Goal: Contribute content: Add original content to the website for others to see

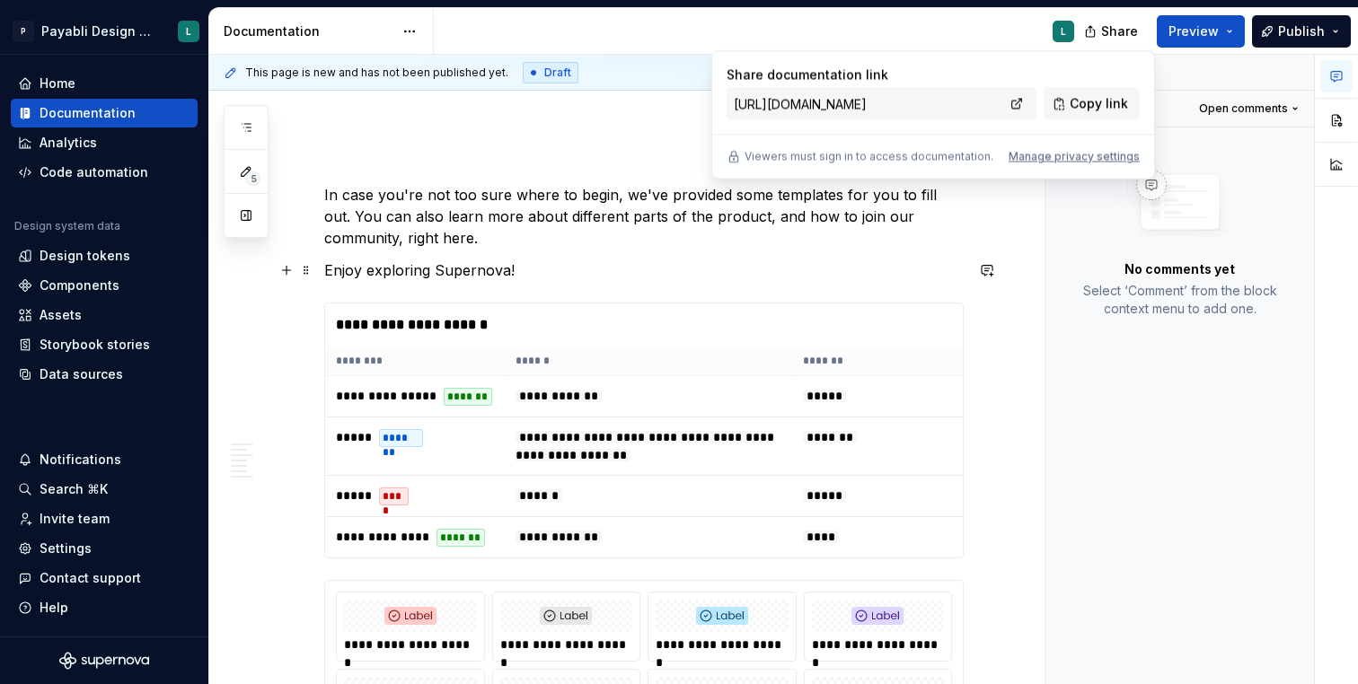
scroll to position [212, 0]
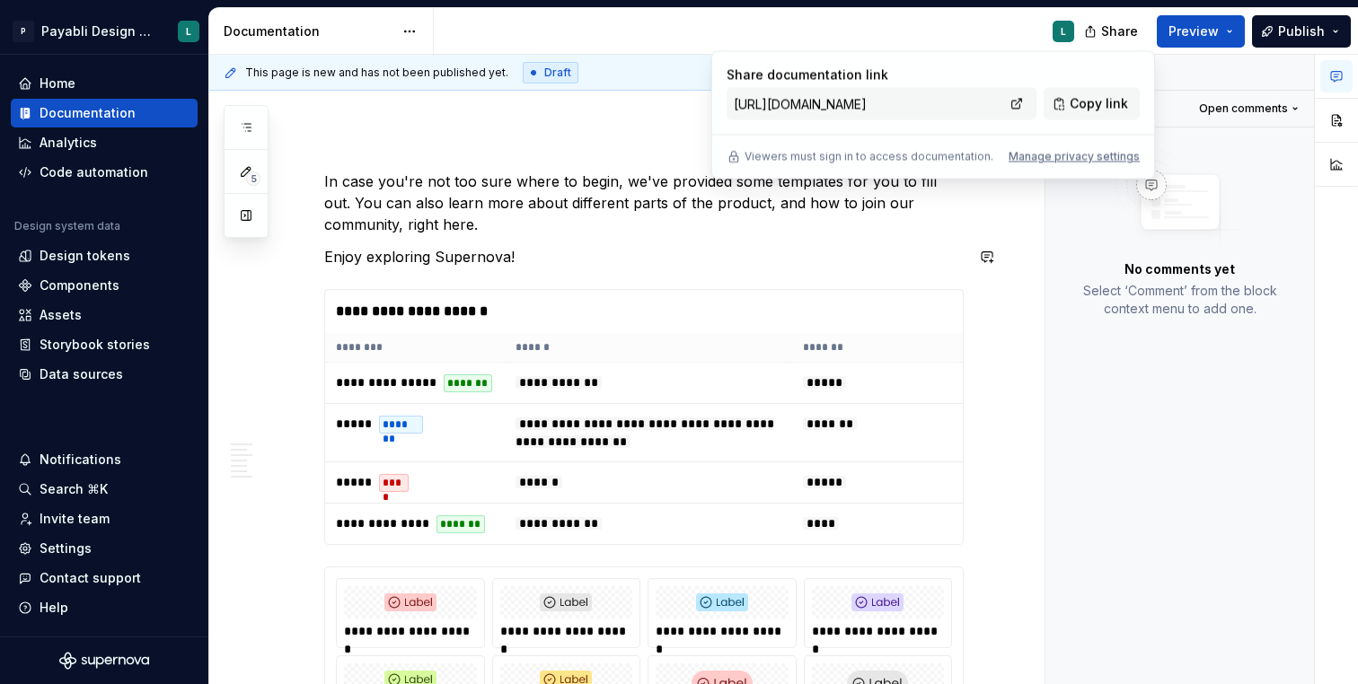
click at [540, 252] on p "Enjoy exploring Supernova!" at bounding box center [644, 257] width 640 height 22
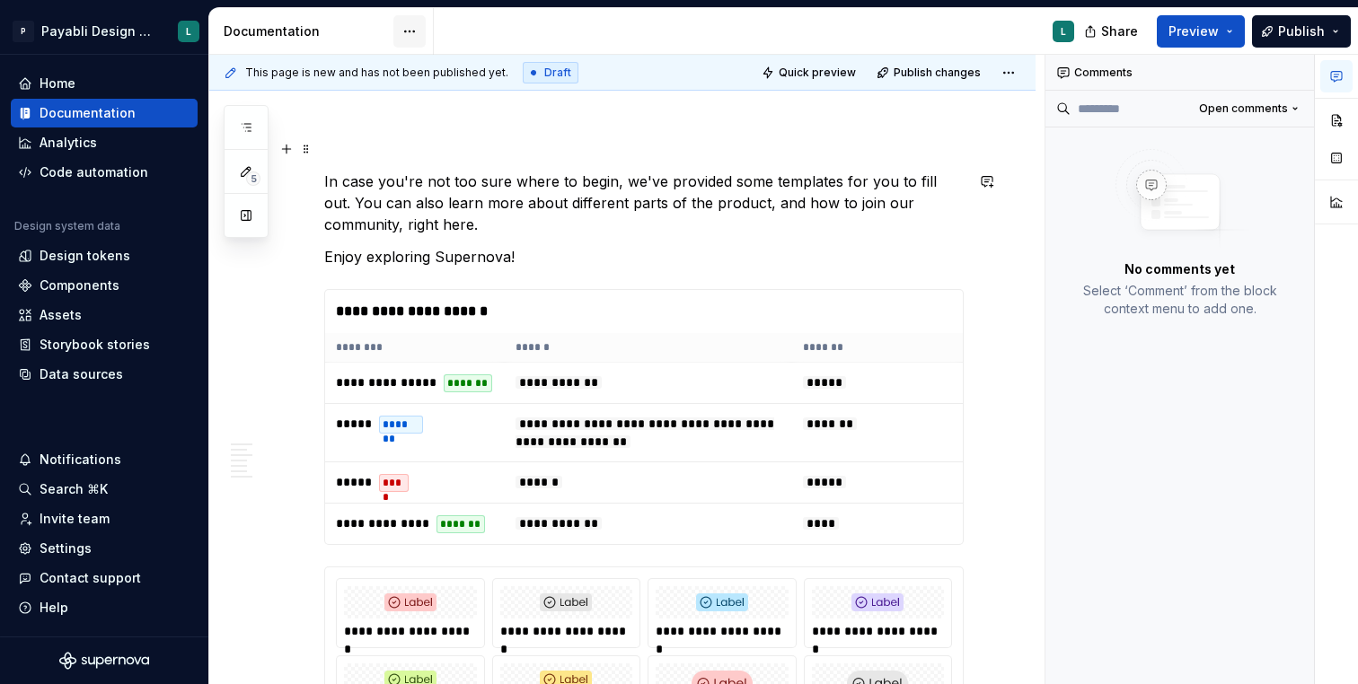
click at [407, 32] on html "P Payabli Design System L Home Documentation Analytics Code automation Design s…" at bounding box center [679, 342] width 1358 height 684
click at [331, 127] on html "P Payabli Design System L Home Documentation Analytics Code automation Design s…" at bounding box center [679, 342] width 1358 height 684
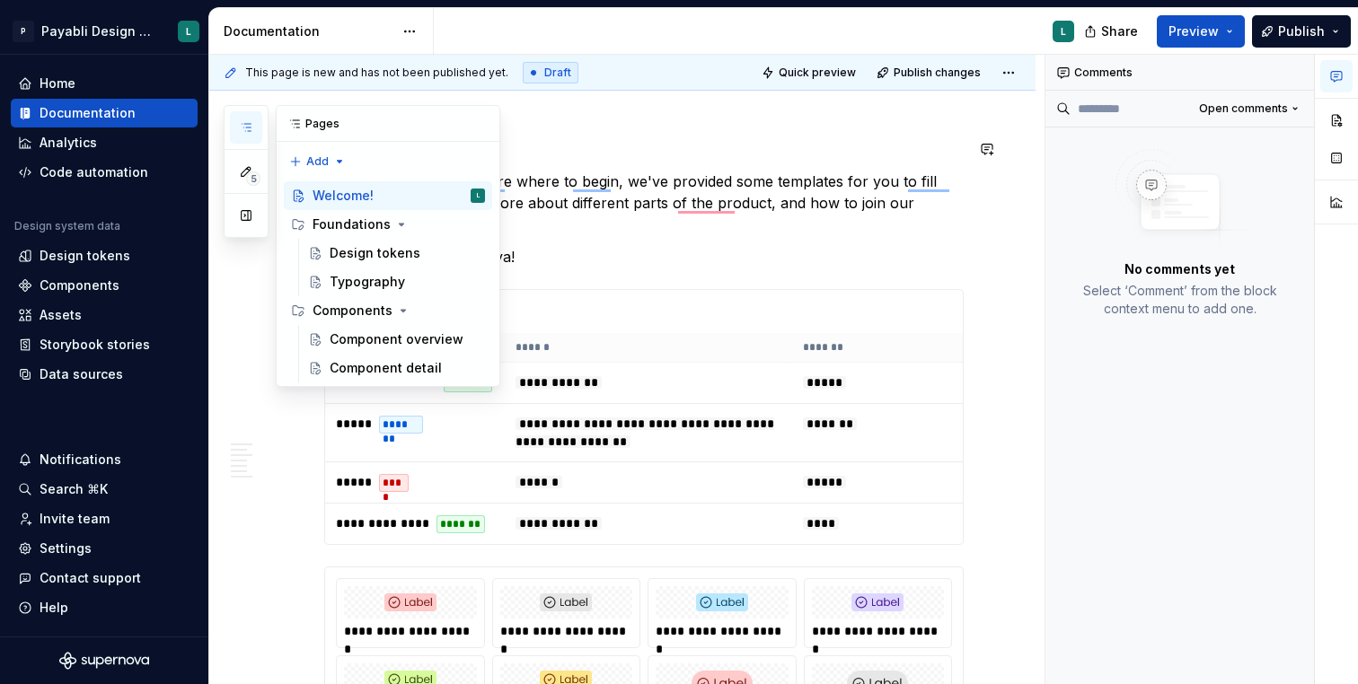
click at [247, 131] on icon "button" at bounding box center [246, 127] width 14 height 14
click at [313, 162] on div "5 Pages Add Accessibility guide for tree Page tree. Navigate the tree with the …" at bounding box center [362, 246] width 277 height 282
click at [331, 201] on div "New page" at bounding box center [375, 197] width 117 height 18
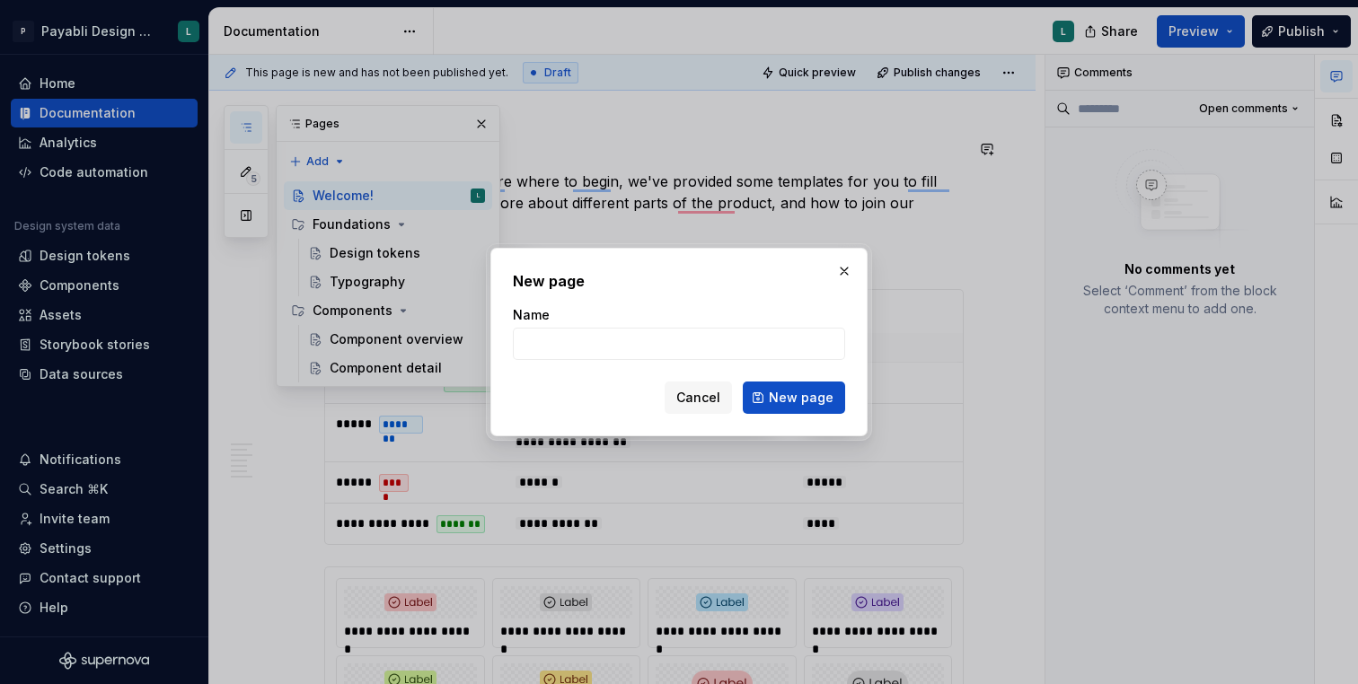
type textarea "*"
type input "testing"
click button "New page" at bounding box center [794, 398] width 102 height 32
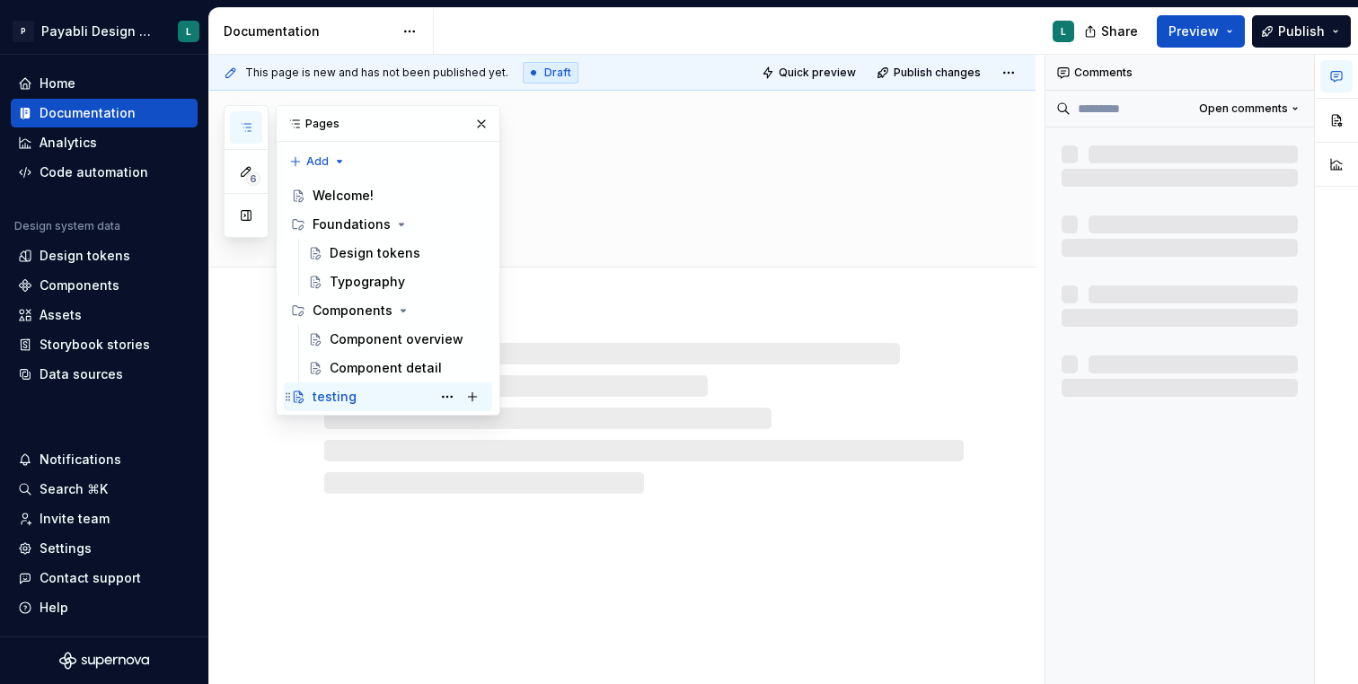
click at [349, 394] on div "testing" at bounding box center [335, 397] width 44 height 18
click at [583, 529] on div "testing" at bounding box center [622, 388] width 826 height 595
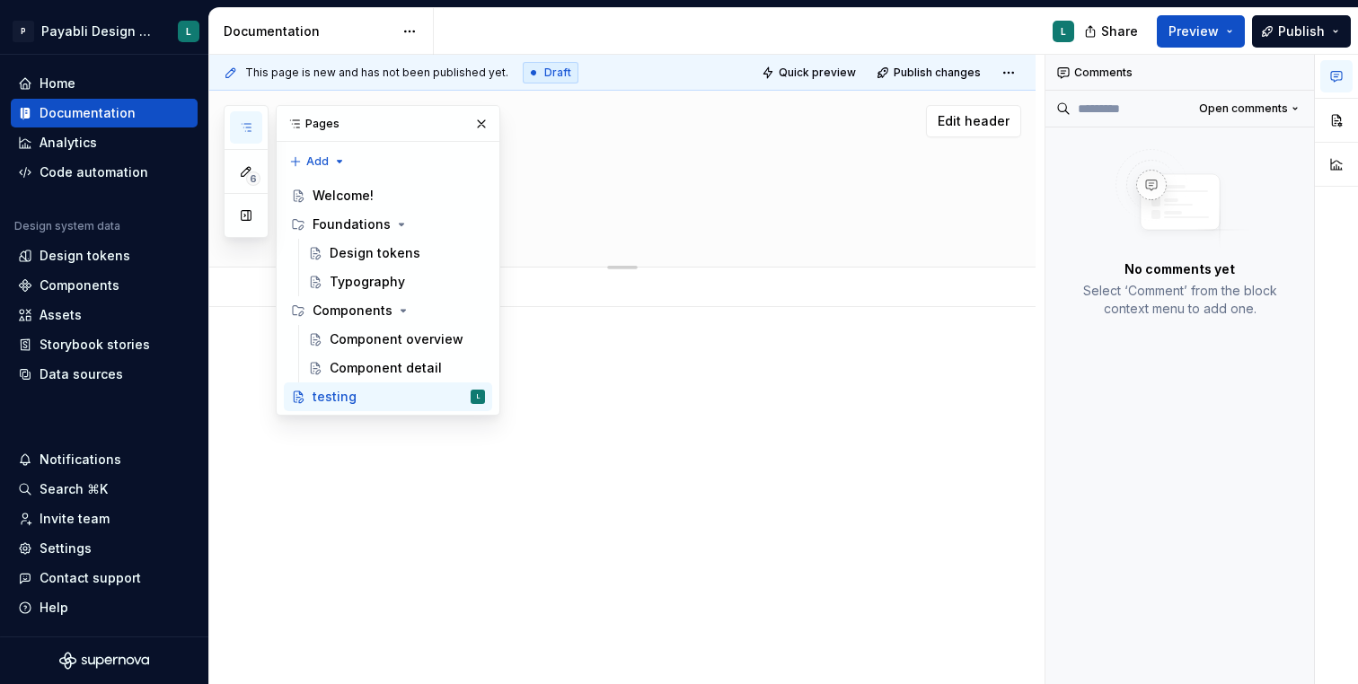
click at [590, 351] on p at bounding box center [644, 361] width 640 height 22
click at [472, 123] on button "button" at bounding box center [481, 123] width 25 height 25
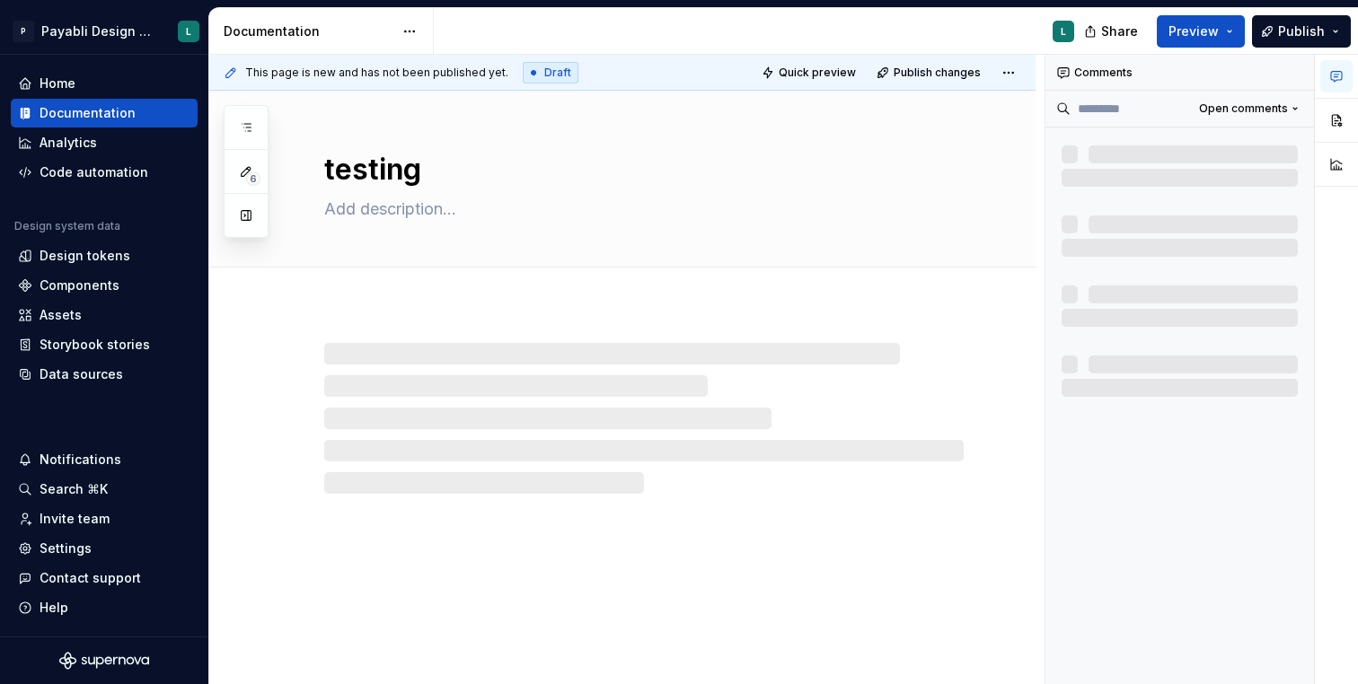
click at [349, 353] on div at bounding box center [644, 418] width 640 height 151
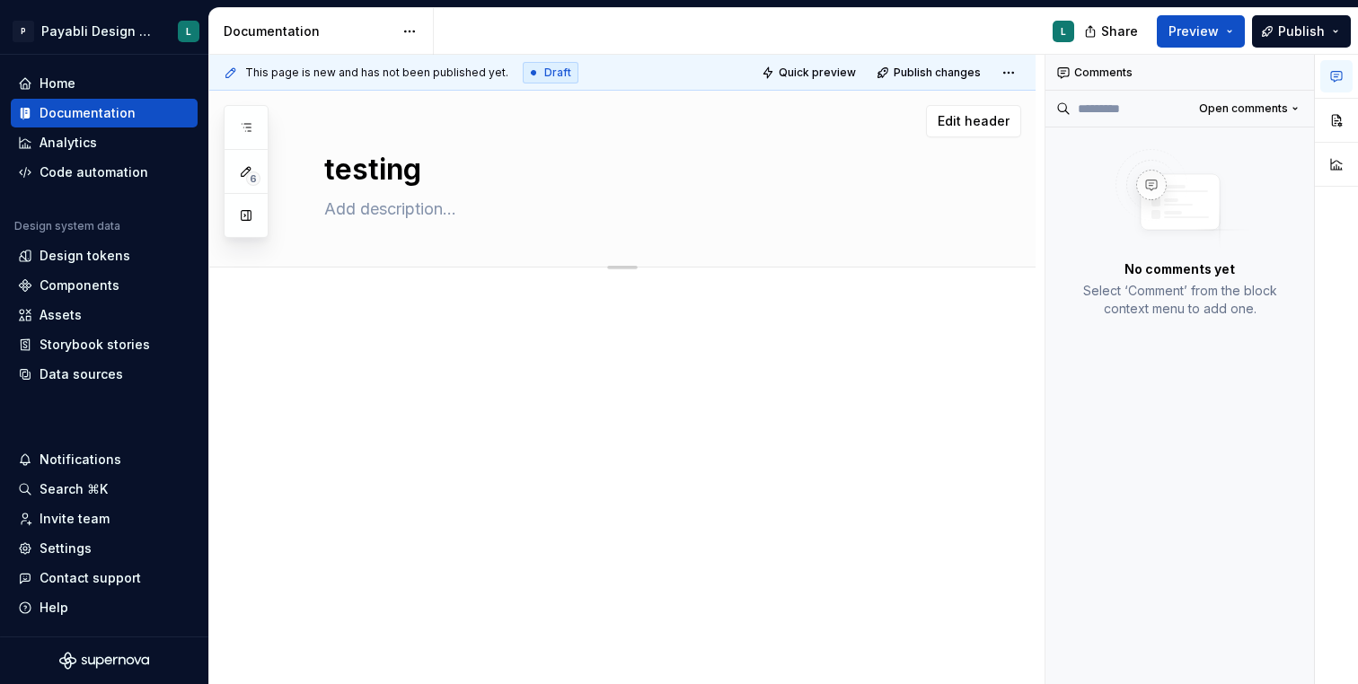
click at [340, 326] on div at bounding box center [622, 476] width 826 height 339
click at [357, 324] on div at bounding box center [622, 476] width 826 height 339
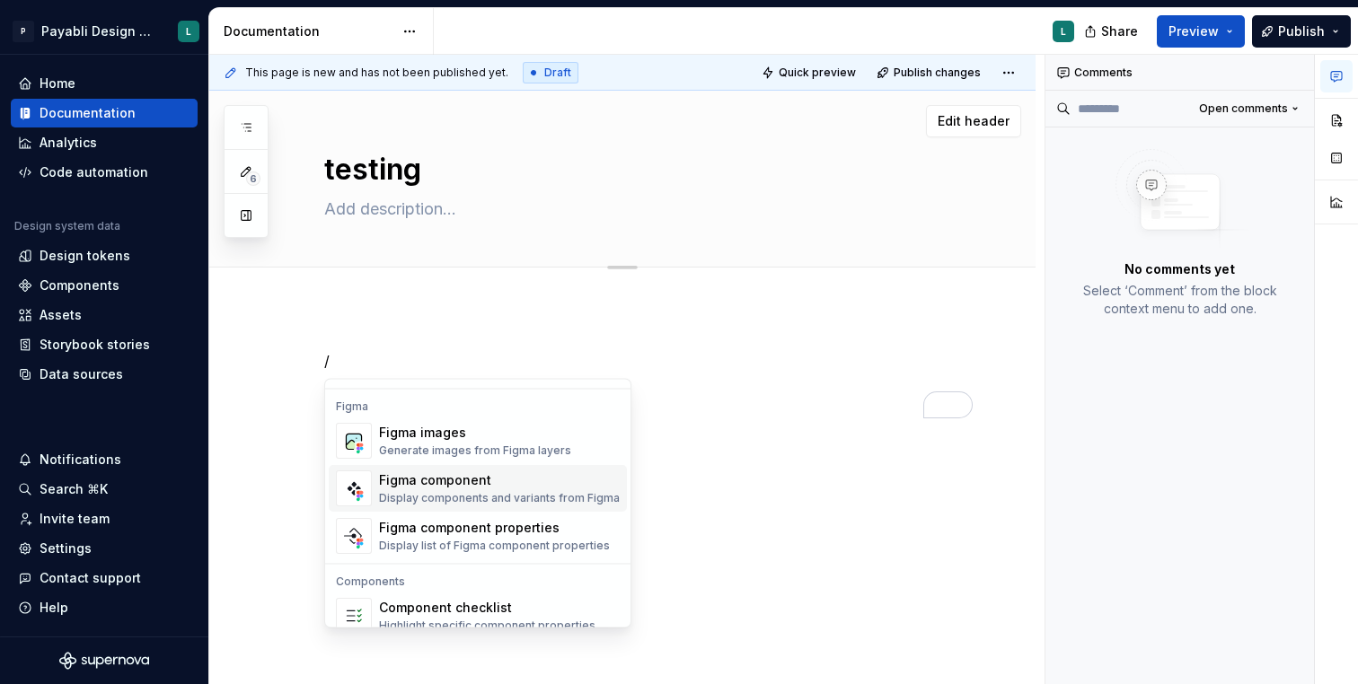
scroll to position [1713, 0]
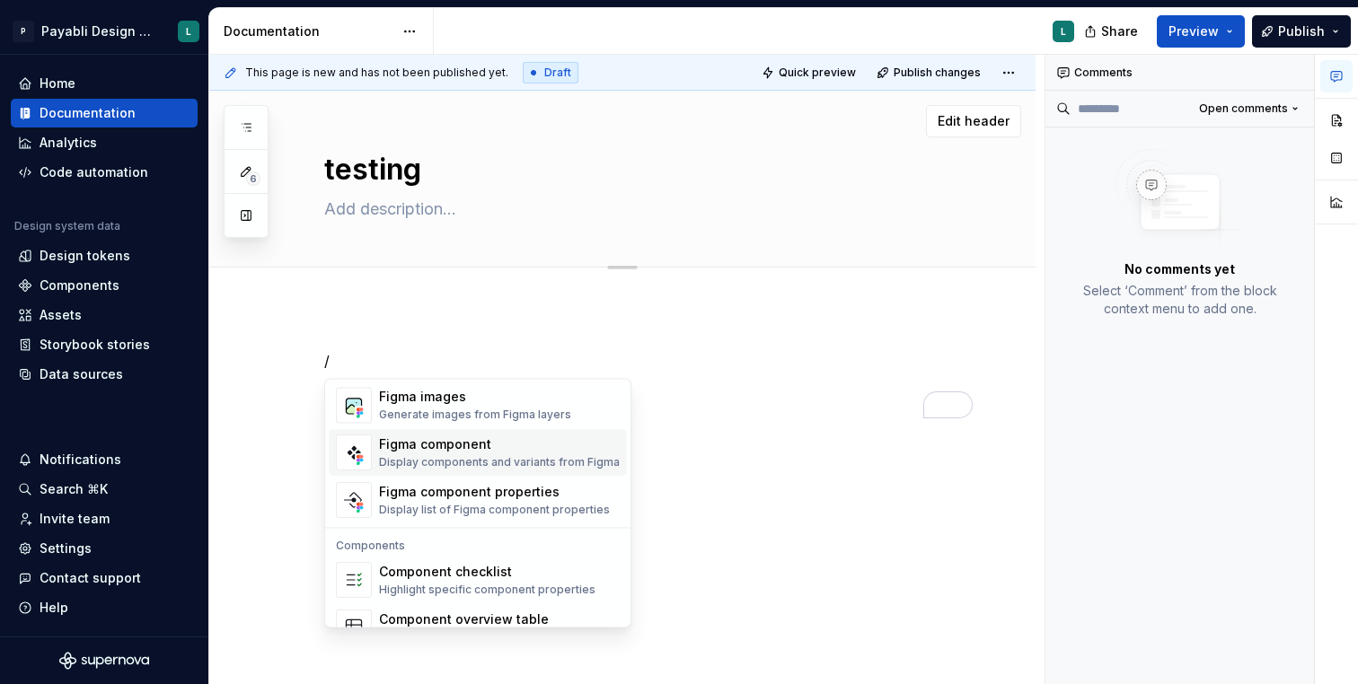
click at [411, 450] on div "Figma component" at bounding box center [499, 446] width 241 height 18
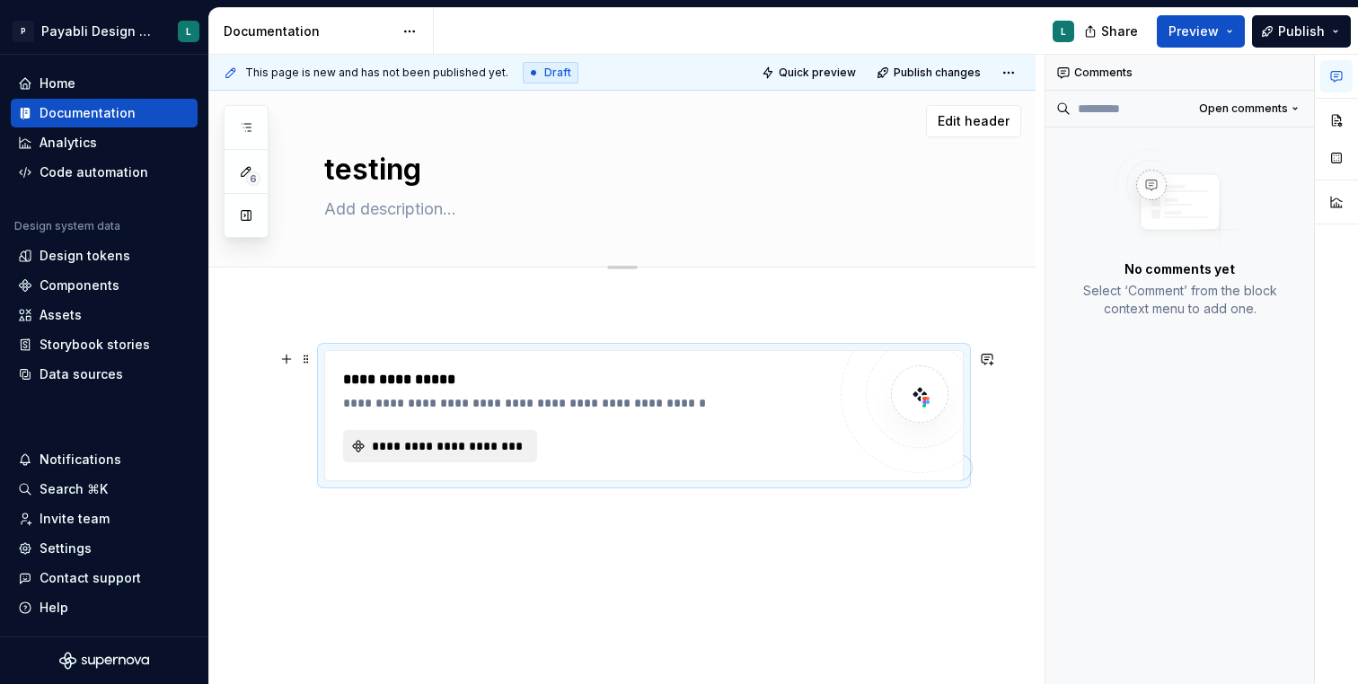
click at [463, 446] on span "**********" at bounding box center [447, 446] width 156 height 18
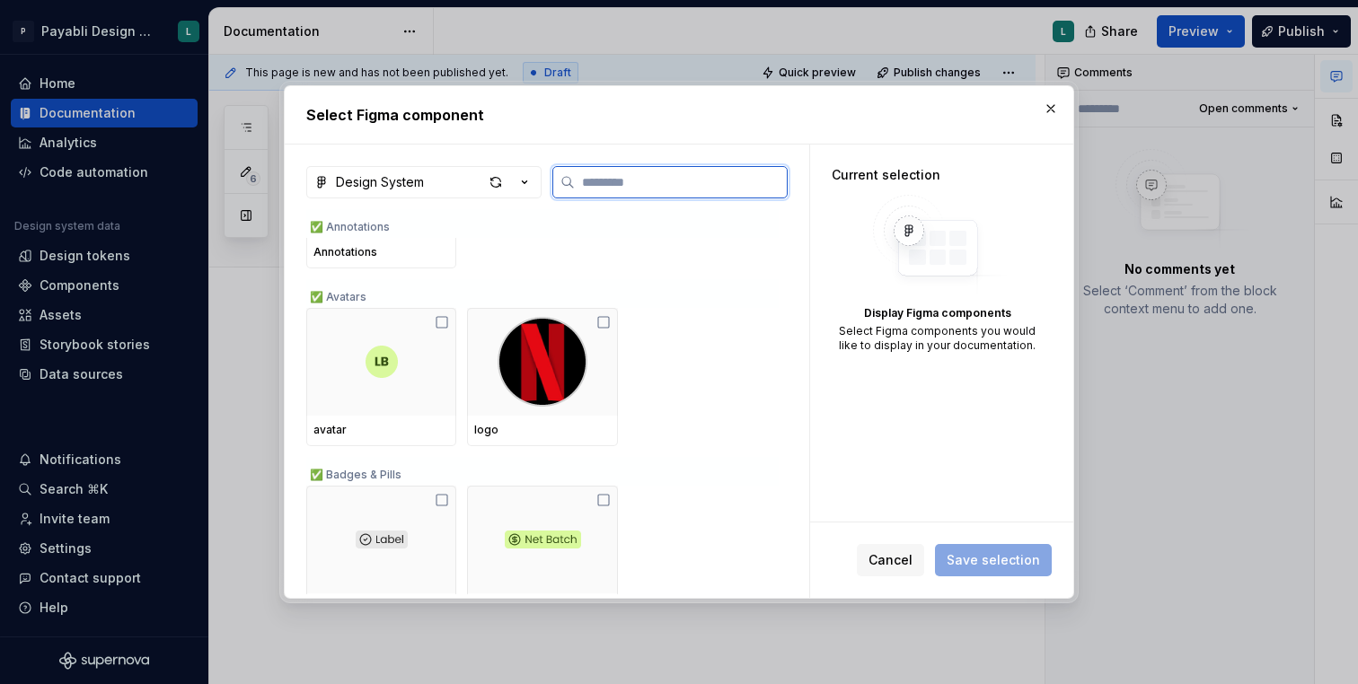
scroll to position [1080, 0]
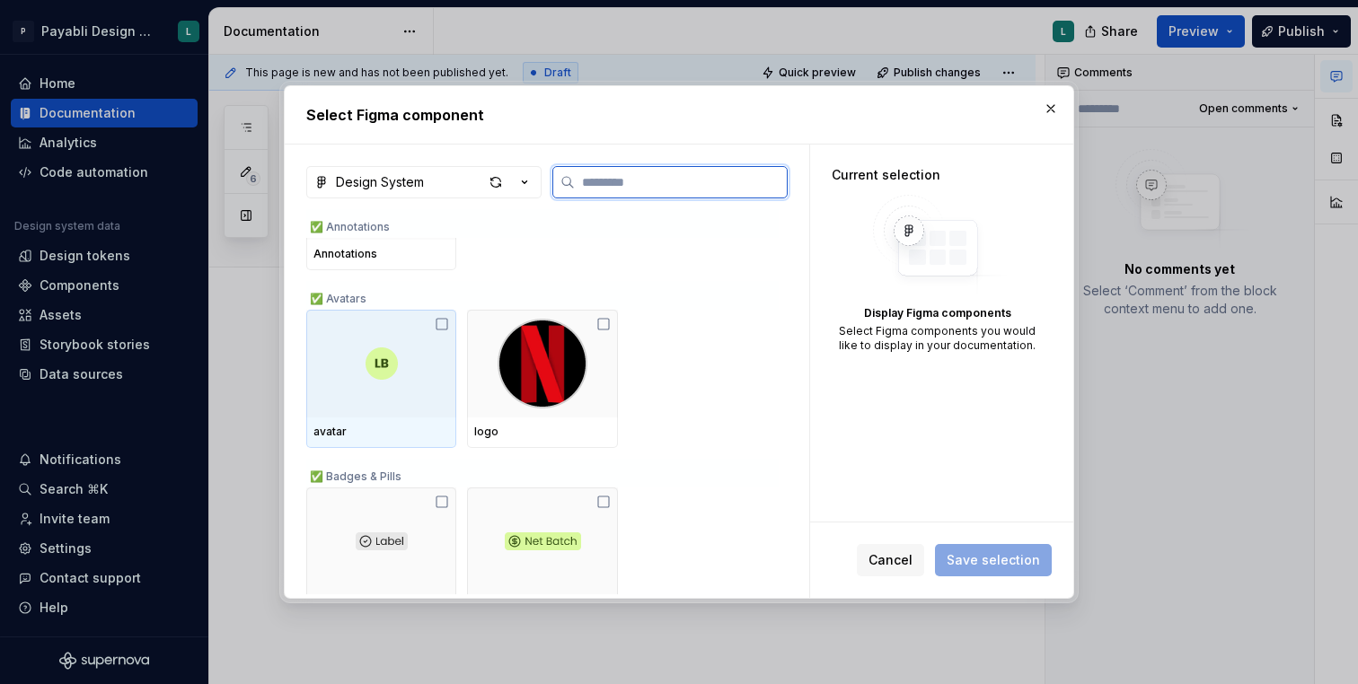
click at [444, 324] on icon at bounding box center [442, 324] width 14 height 14
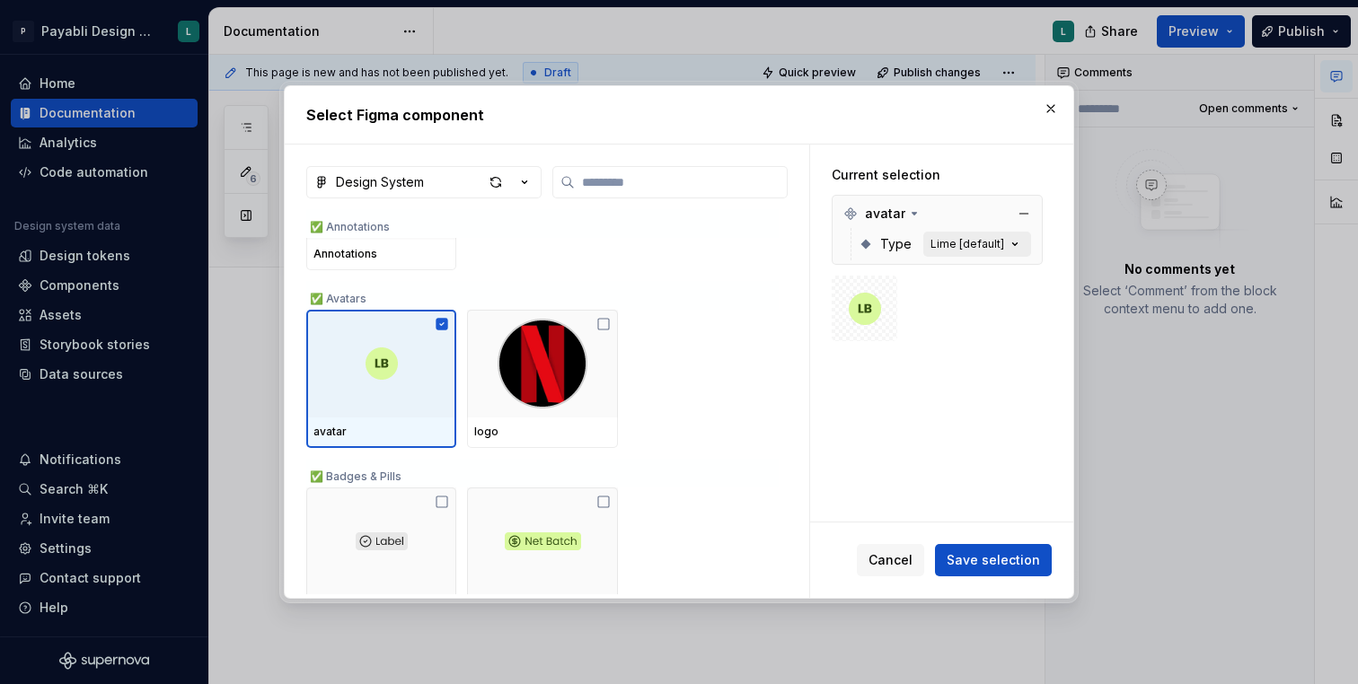
click at [989, 235] on button "Lime [default]" at bounding box center [977, 244] width 108 height 25
click at [985, 246] on div "Lime [default]" at bounding box center [968, 244] width 74 height 14
click at [1023, 243] on icon "button" at bounding box center [1015, 244] width 18 height 18
click at [903, 211] on div "avatar" at bounding box center [882, 214] width 78 height 18
click at [907, 213] on icon at bounding box center [914, 214] width 14 height 14
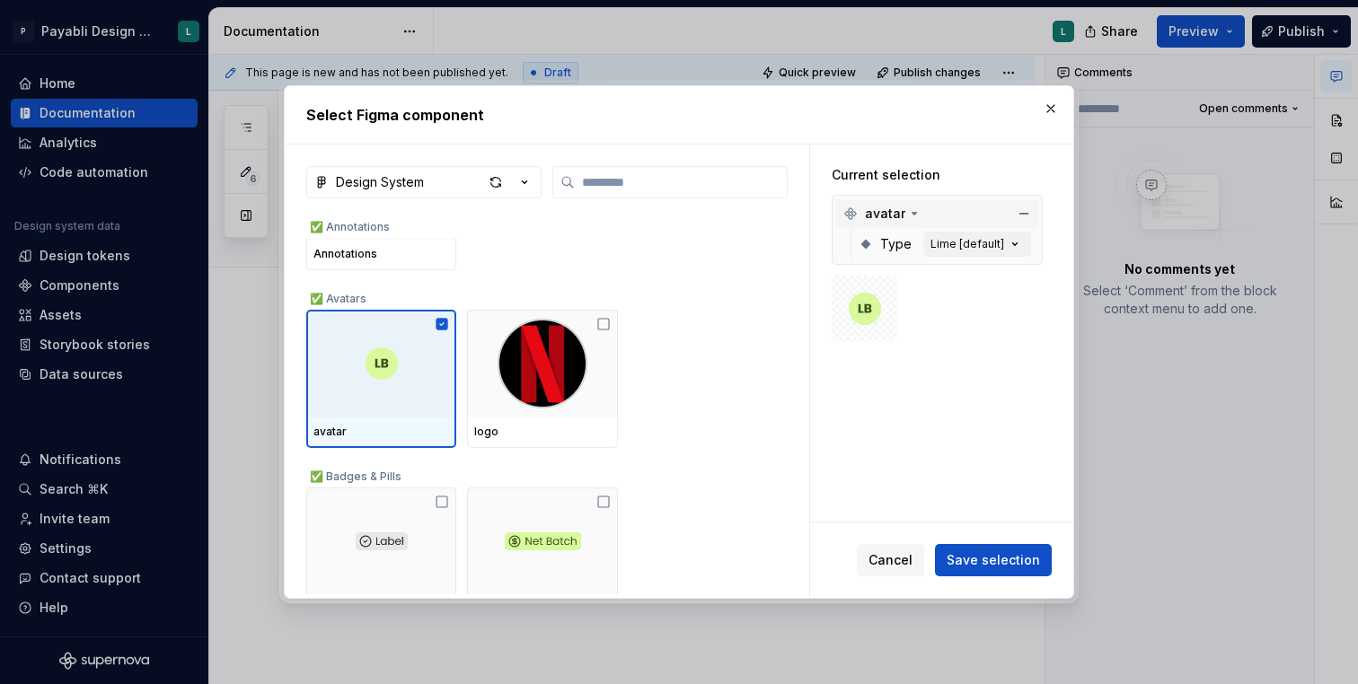
click at [889, 244] on span "Type" at bounding box center [895, 244] width 31 height 18
click at [871, 244] on icon at bounding box center [866, 244] width 14 height 14
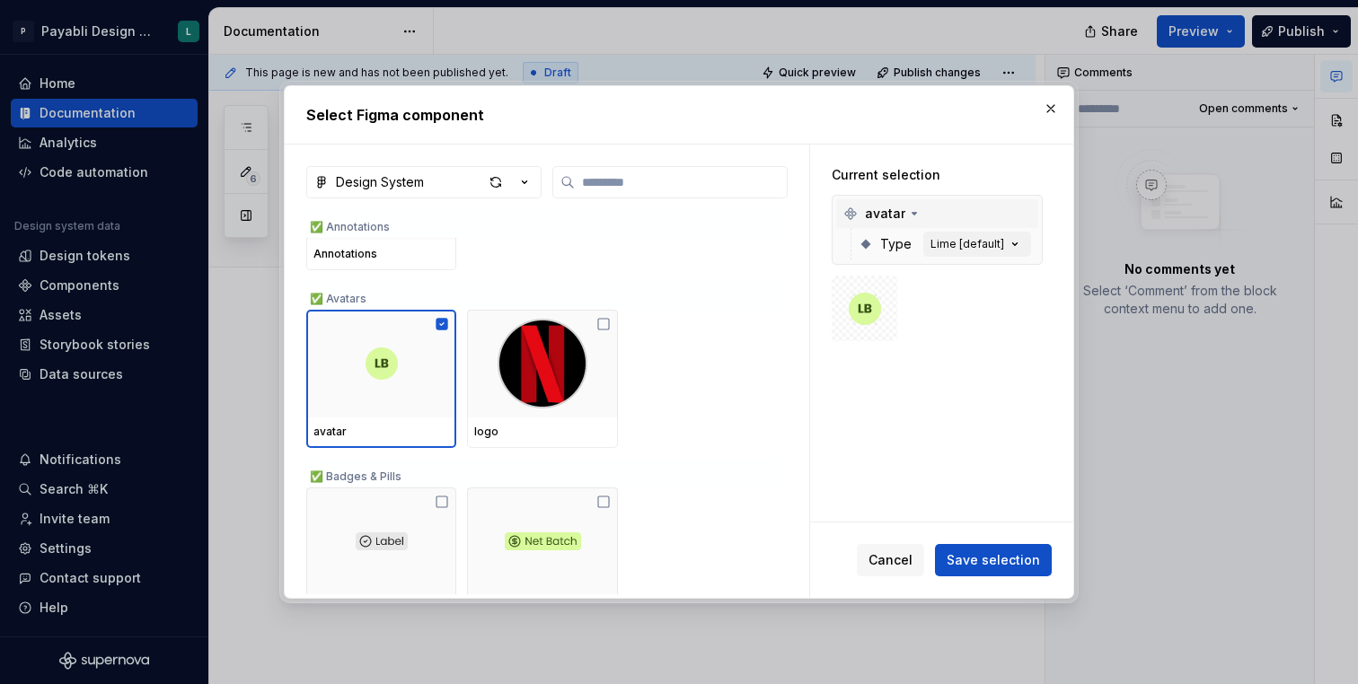
type textarea "*"
